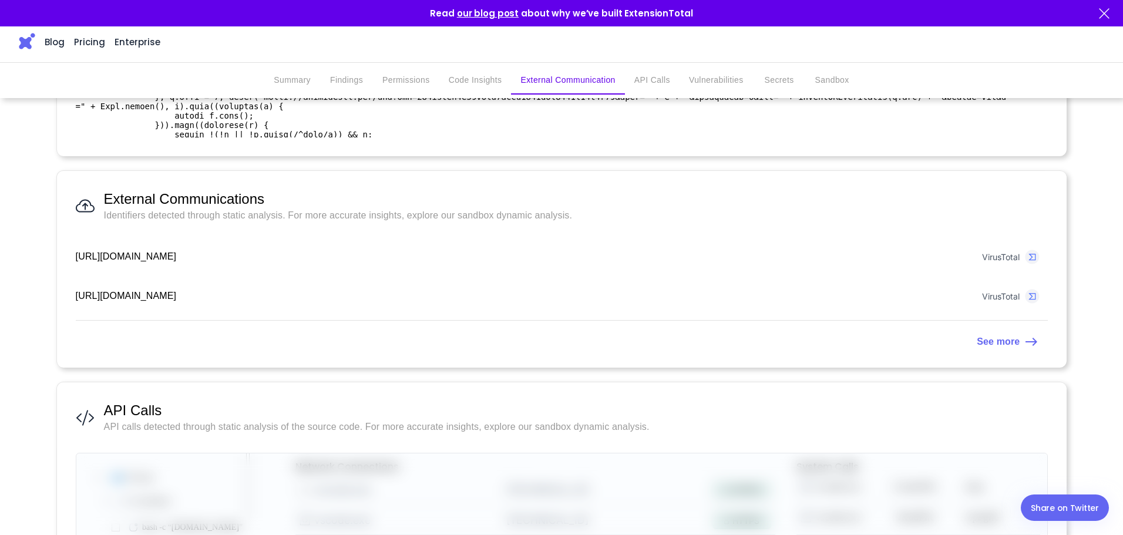
scroll to position [1351, 0]
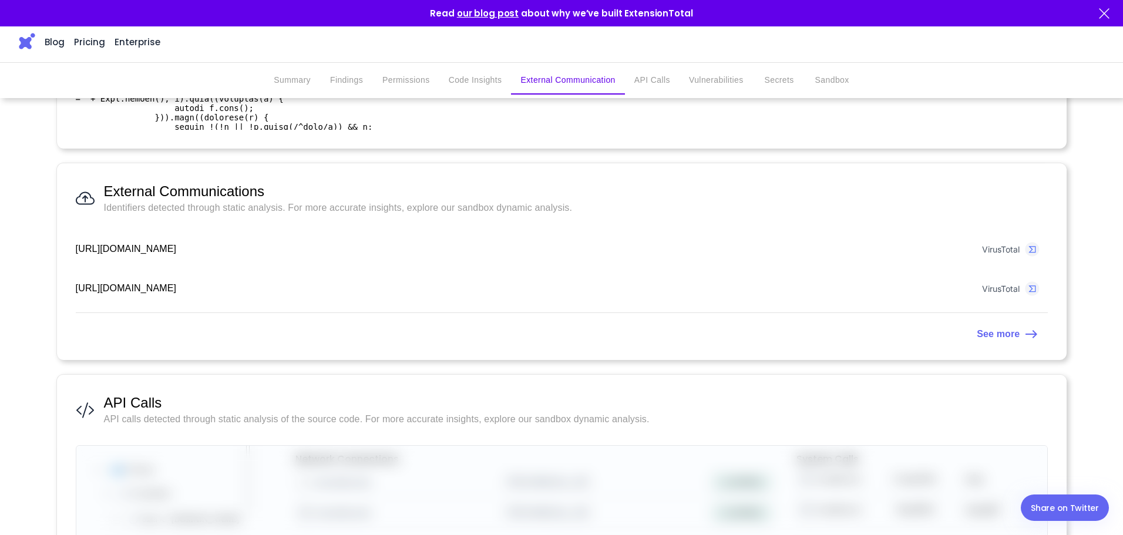
click at [992, 338] on strong "See more" at bounding box center [998, 334] width 43 height 10
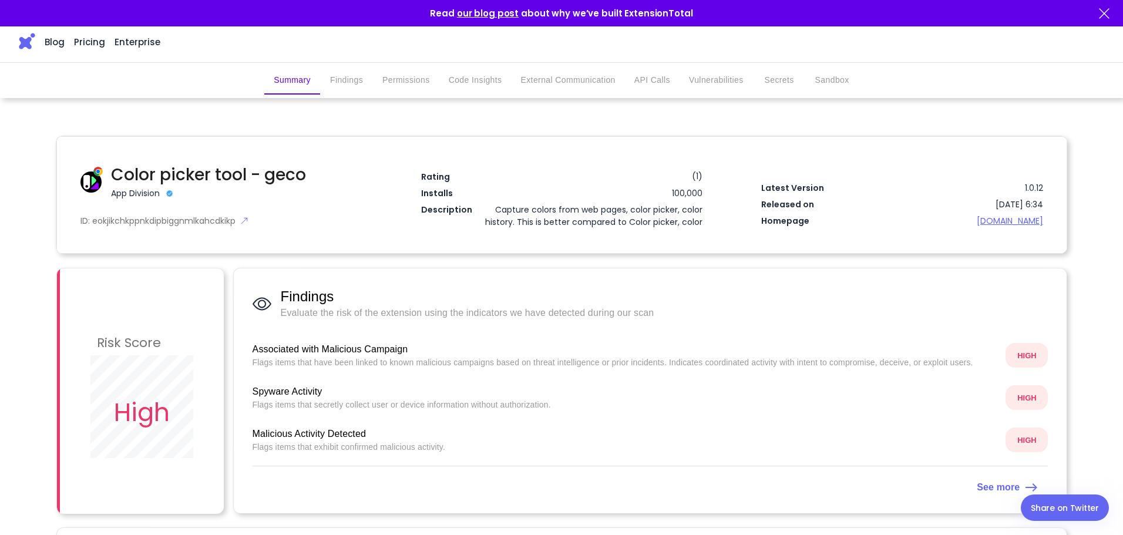
click at [836, 81] on button "Sandbox" at bounding box center [832, 80] width 53 height 28
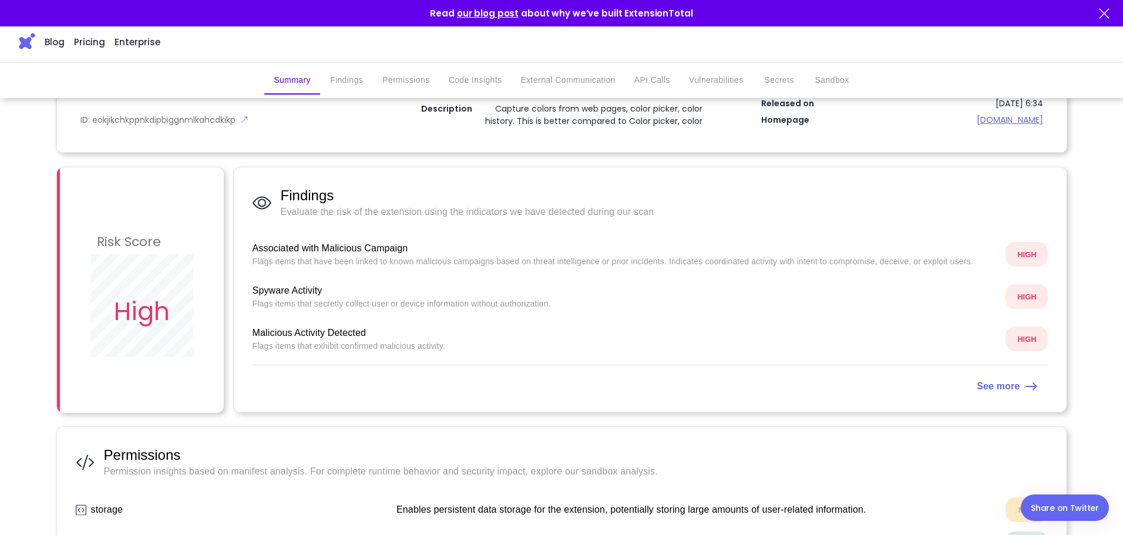
scroll to position [117, 0]
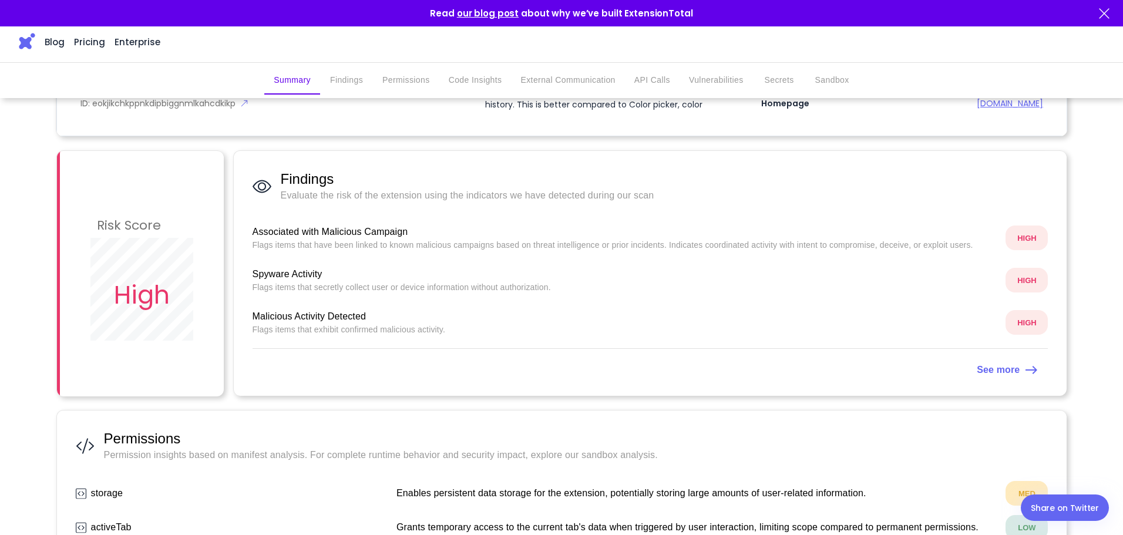
click at [996, 368] on strong "See more" at bounding box center [998, 370] width 43 height 10
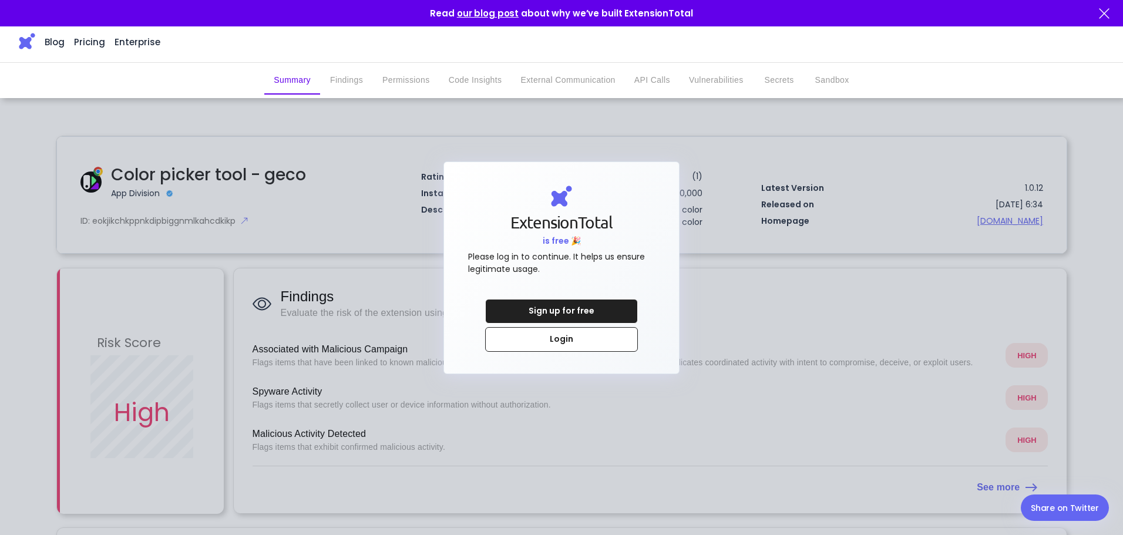
scroll to position [117, 0]
